Goal: Task Accomplishment & Management: Manage account settings

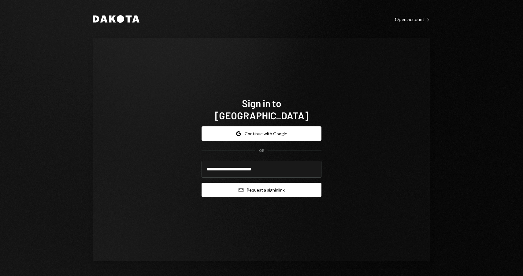
type input "**********"
click at [250, 188] on button "Email Request a sign in link" at bounding box center [262, 190] width 120 height 14
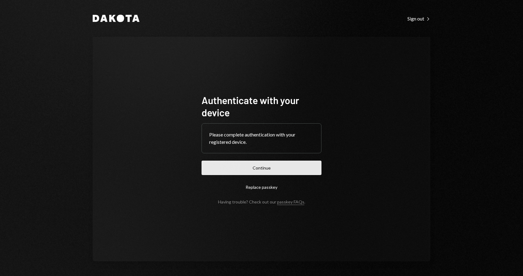
click at [263, 169] on button "Continue" at bounding box center [262, 168] width 120 height 14
